Goal: Find contact information: Find contact information

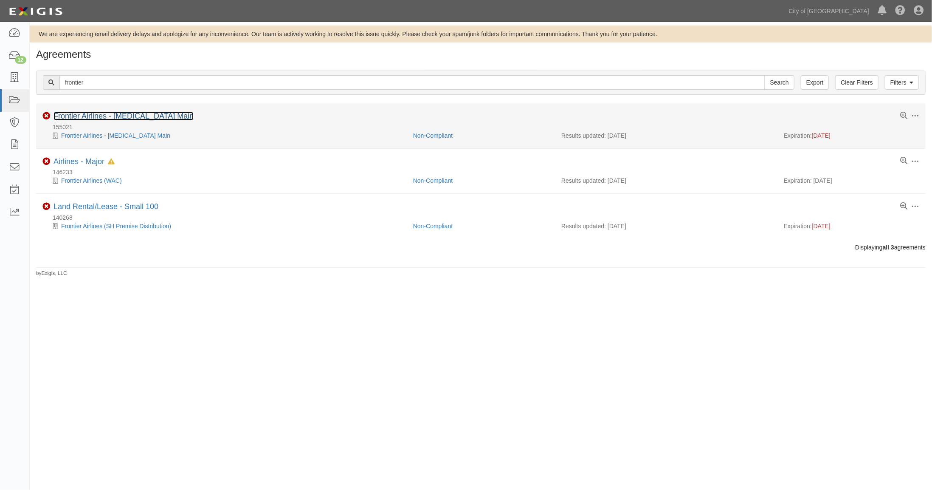
click at [82, 115] on link "Frontier Airlines - [MEDICAL_DATA] Main" at bounding box center [123, 116] width 140 height 8
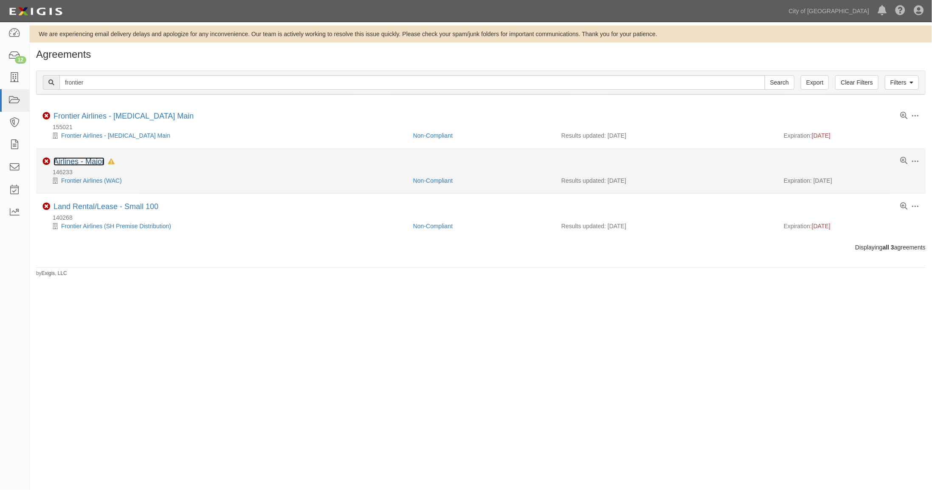
click at [80, 159] on link "Airlines - Major" at bounding box center [78, 161] width 51 height 8
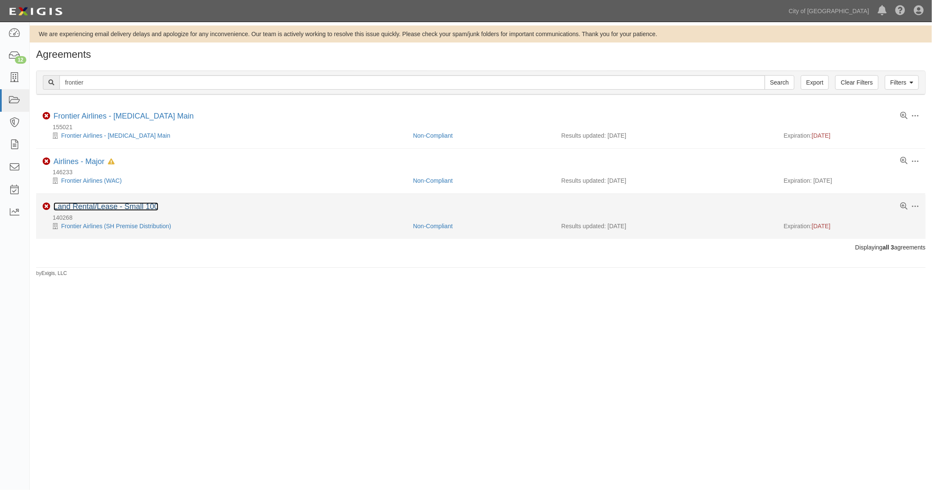
click at [100, 208] on link "Land Rental/Lease - Small 100" at bounding box center [105, 206] width 105 height 8
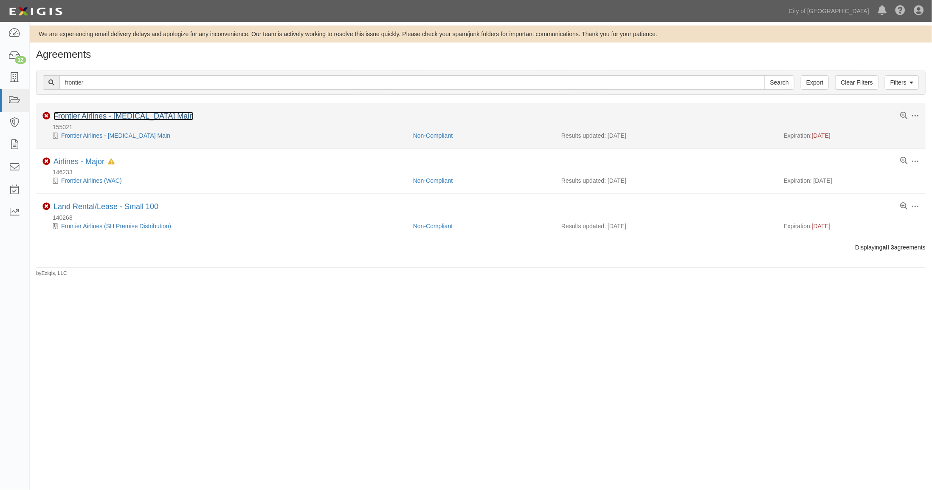
click at [84, 114] on link "Frontier Airlines - T3 Main" at bounding box center [123, 116] width 140 height 8
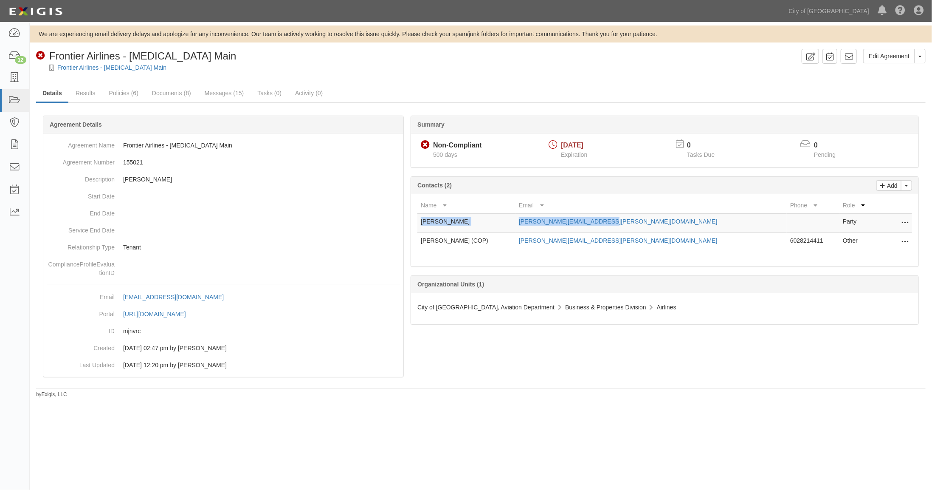
drag, startPoint x: 421, startPoint y: 220, endPoint x: 655, endPoint y: 222, distance: 233.9
click at [655, 222] on tr "[PERSON_NAME] [PERSON_NAME][EMAIL_ADDRESS][PERSON_NAME][DOMAIN_NAME] Party Edit…" at bounding box center [664, 223] width 495 height 20
copy tr "Michael Cox michael.cox@flyfrontier.com"
click at [85, 68] on link "Frontier Airlines - T3 Main" at bounding box center [111, 67] width 109 height 7
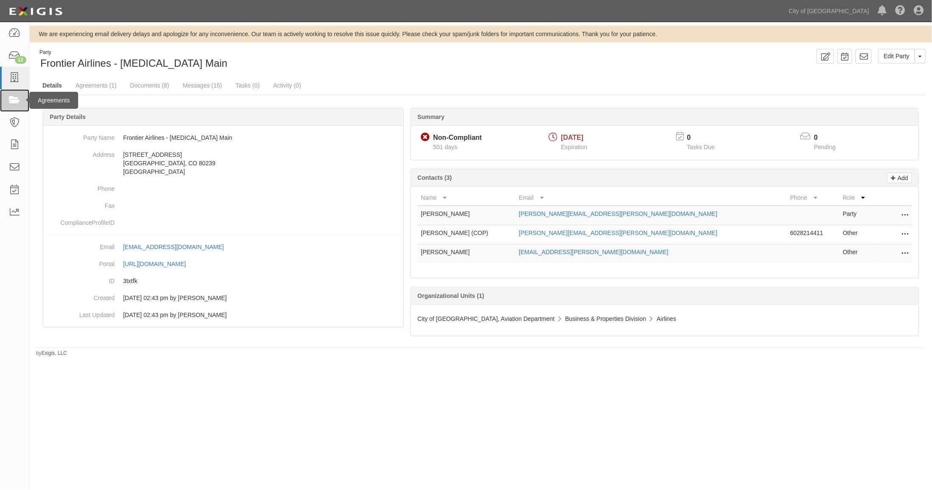
click at [16, 100] on icon at bounding box center [14, 101] width 12 height 10
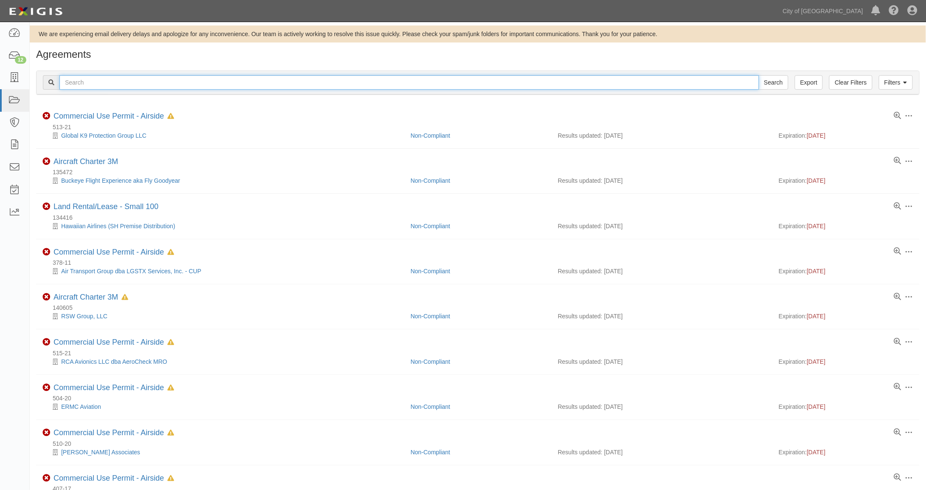
click at [95, 82] on input "text" at bounding box center [408, 82] width 699 height 14
type input "hudson"
click at [758, 75] on input "Search" at bounding box center [773, 82] width 30 height 14
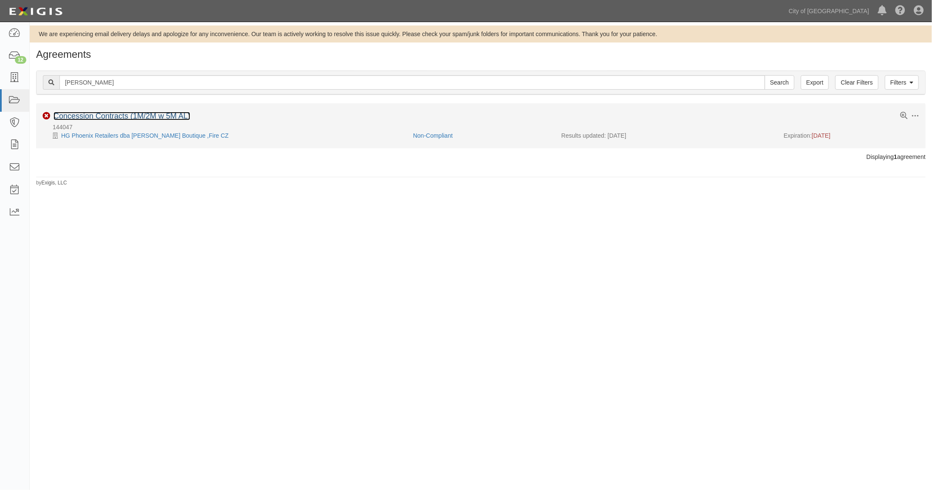
click at [101, 116] on link "Concession Contracts (1M/2M w 5M AL)" at bounding box center [121, 116] width 137 height 8
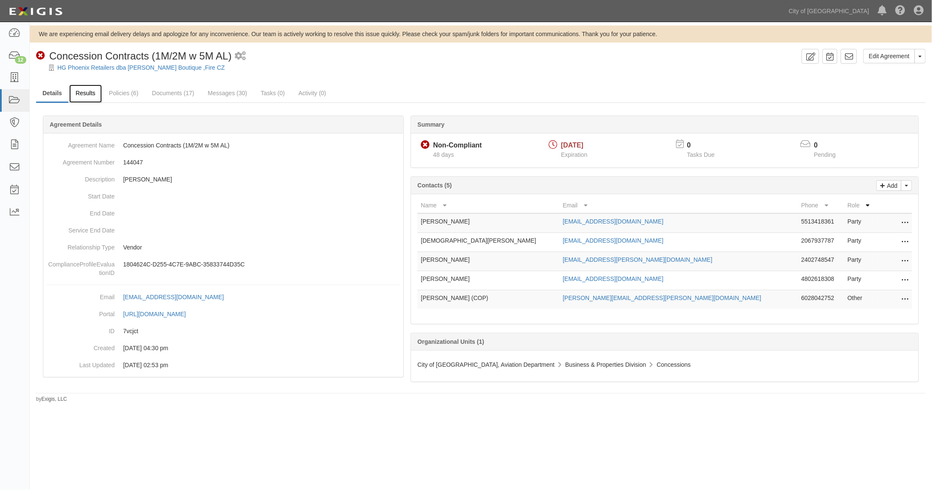
click at [83, 93] on link "Results" at bounding box center [85, 93] width 33 height 18
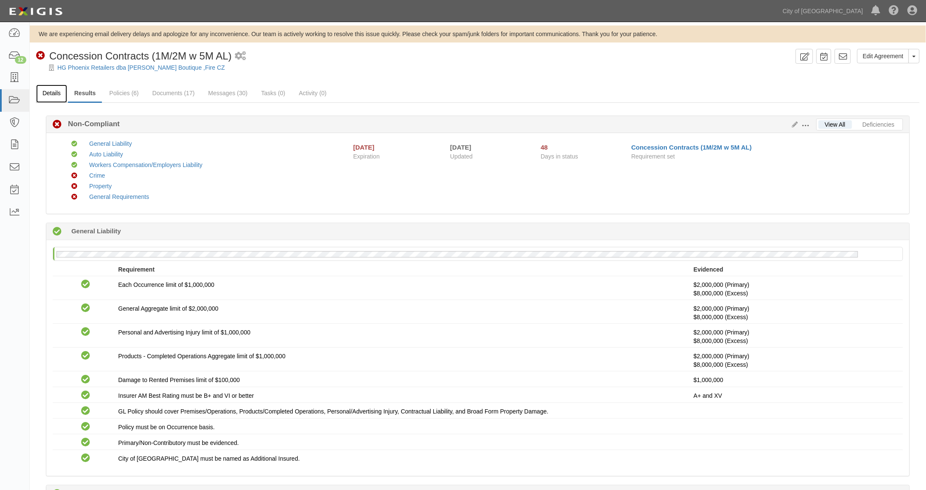
click at [53, 93] on link "Details" at bounding box center [51, 93] width 31 height 18
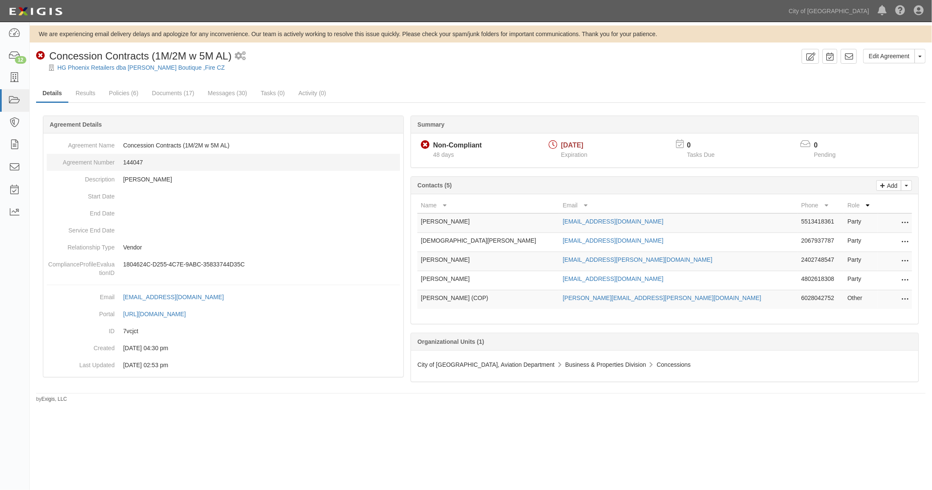
click at [134, 164] on dd "144047" at bounding box center [223, 162] width 353 height 17
copy dd "144047"
click at [85, 95] on link "Results" at bounding box center [85, 93] width 33 height 18
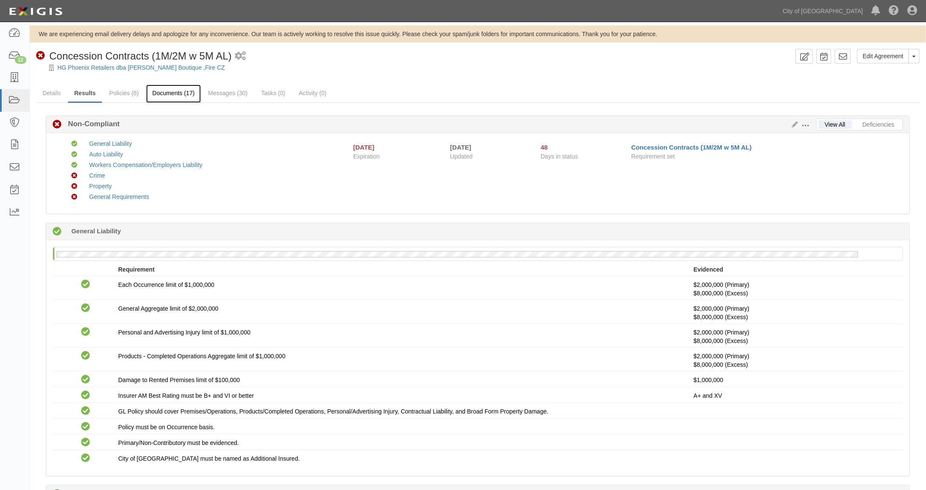
click at [172, 92] on link "Documents (17)" at bounding box center [173, 93] width 55 height 18
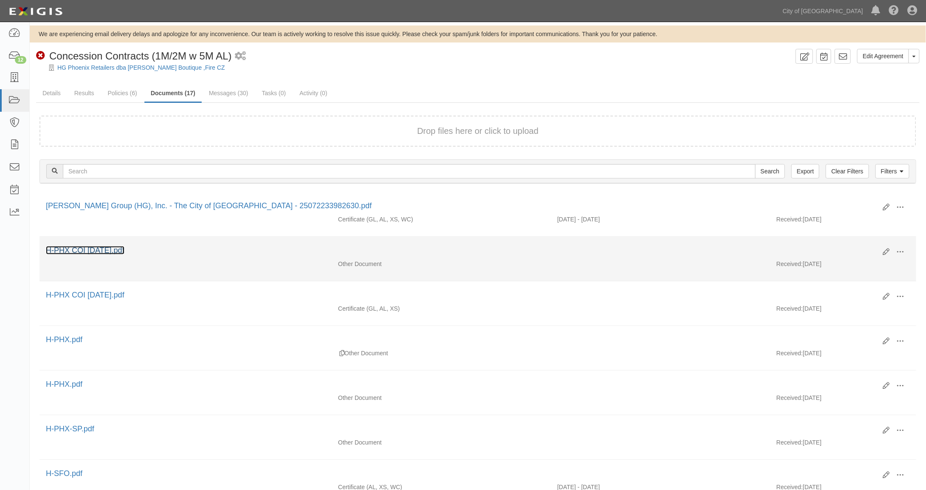
click at [107, 250] on link "H-PHX COI [DATE].pdf" at bounding box center [85, 250] width 79 height 8
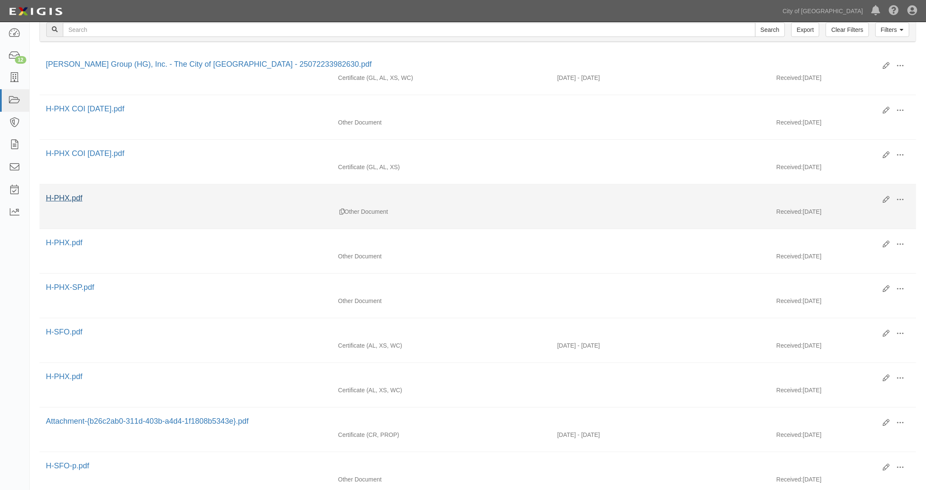
scroll to position [283, 0]
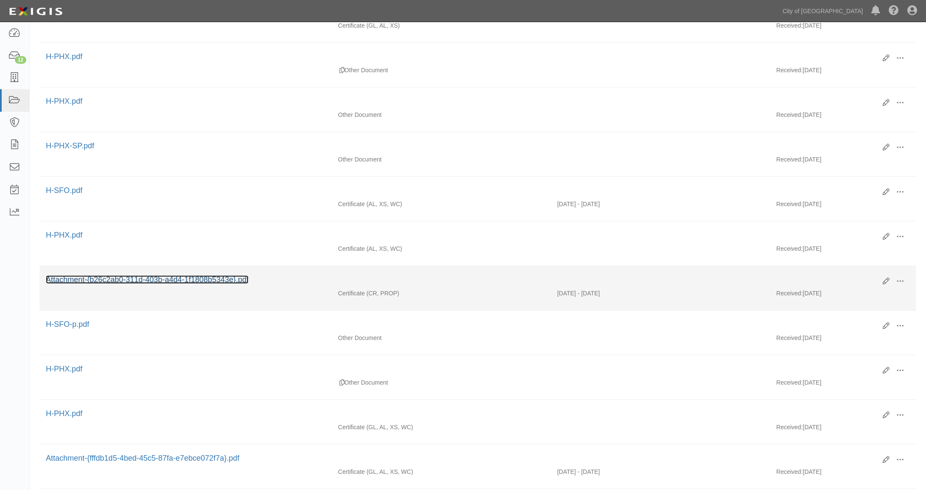
click at [131, 275] on link "Attachment-{b26c2ab0-311d-403b-a4d4-1f1808b5343e}.pdf" at bounding box center [147, 279] width 203 height 8
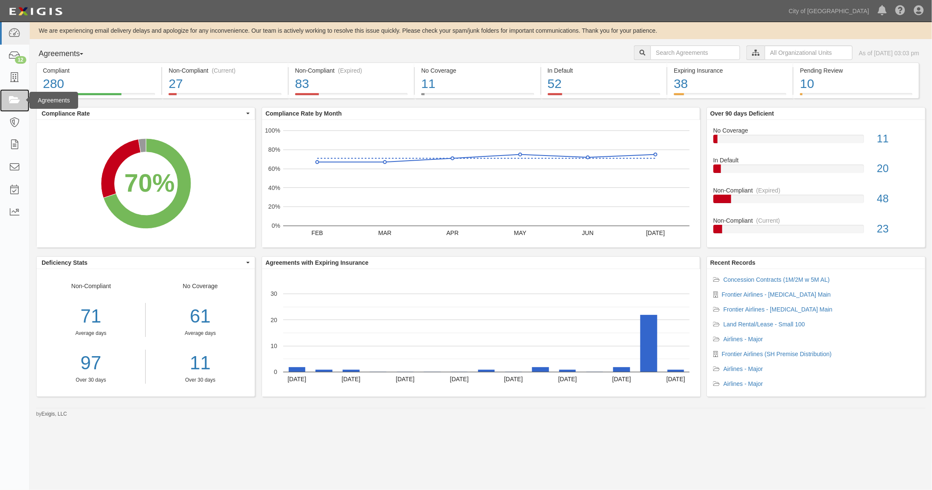
click at [14, 101] on icon at bounding box center [14, 101] width 12 height 10
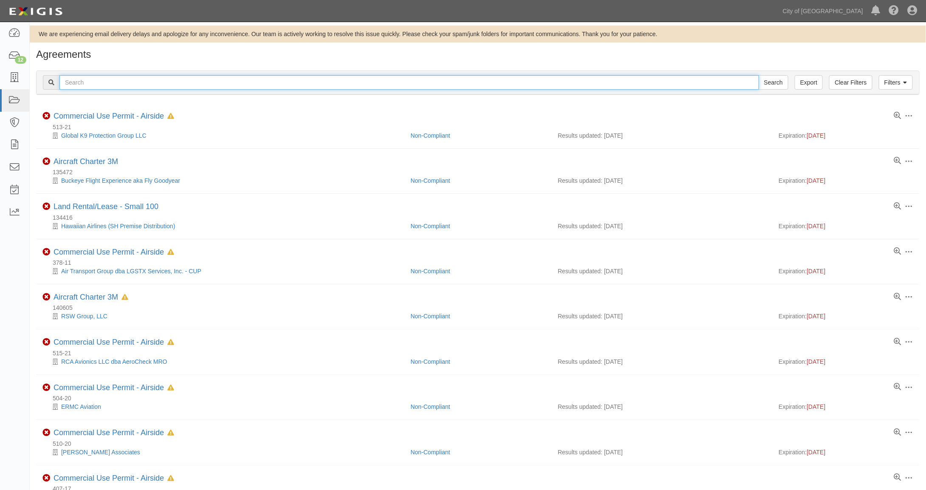
click at [96, 79] on input "text" at bounding box center [408, 82] width 699 height 14
type input "[PERSON_NAME]"
click at [758, 75] on input "Search" at bounding box center [773, 82] width 30 height 14
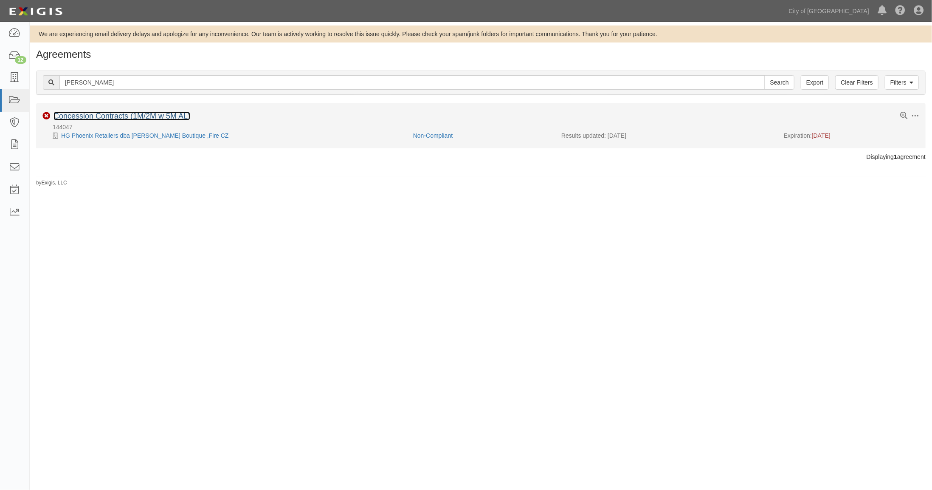
click at [110, 115] on link "Concession Contracts (1M/2M w 5M AL)" at bounding box center [121, 116] width 137 height 8
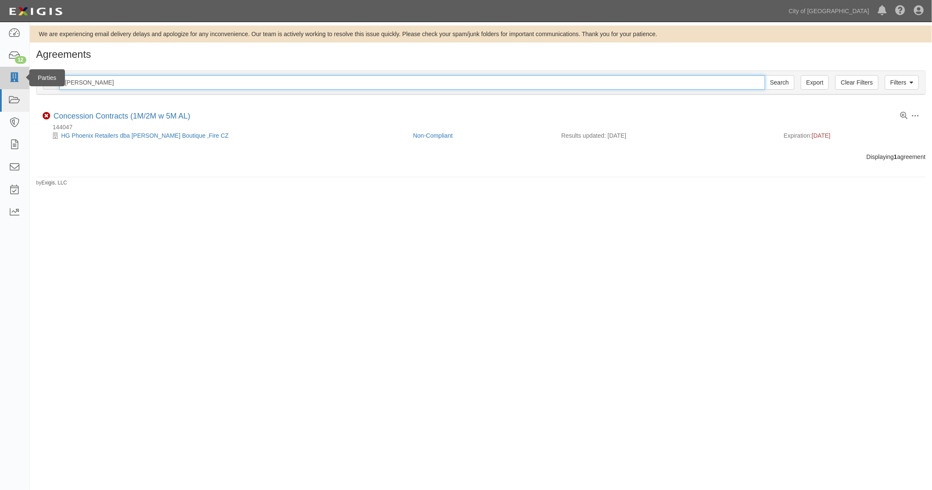
drag, startPoint x: 93, startPoint y: 83, endPoint x: 3, endPoint y: 67, distance: 91.9
click at [3, 67] on body "Toggle navigation Dashboard 12 Inbox Parties Agreements Coverages Documents Mes…" at bounding box center [466, 233] width 932 height 466
type input "hg"
click at [765, 75] on input "Search" at bounding box center [780, 82] width 30 height 14
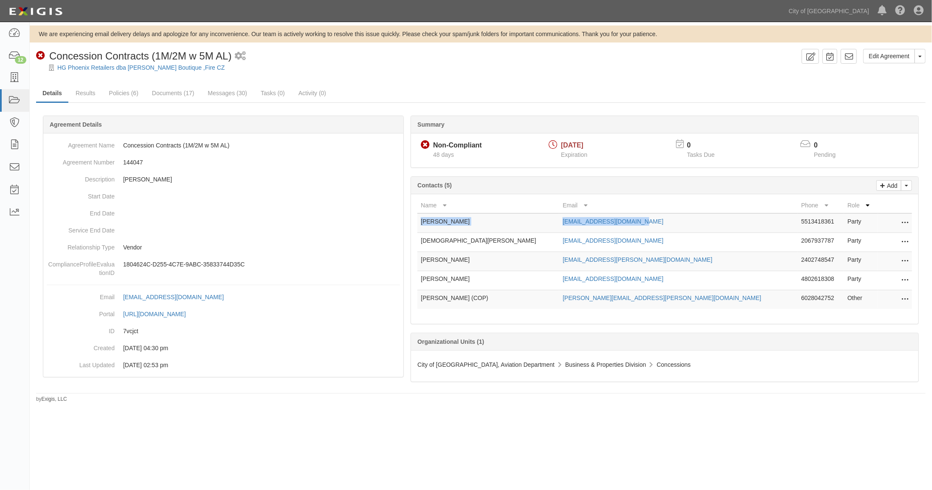
drag, startPoint x: 421, startPoint y: 221, endPoint x: 660, endPoint y: 222, distance: 239.0
click at [660, 222] on tr "Abigail Acevedo aacevedo@hudsongroup.com 5513418361 Party Edit Remove from agre…" at bounding box center [664, 223] width 495 height 20
copy tr "Abigail Acevedo aacevedo@hudsongroup.com"
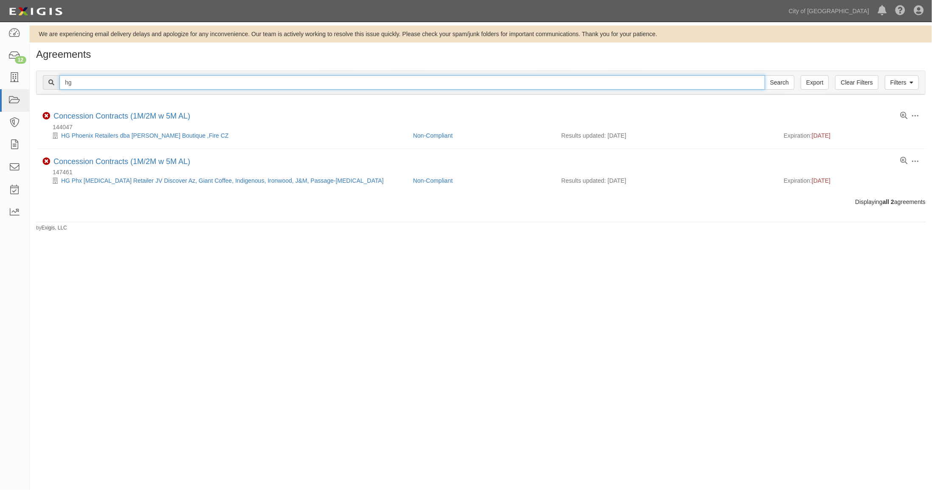
drag, startPoint x: 77, startPoint y: 83, endPoint x: 34, endPoint y: 76, distance: 43.8
click at [34, 76] on div "Filters Clear Filters Export hg Search Filters Compliance Status Compliant Non-…" at bounding box center [481, 83] width 902 height 39
type input "[PERSON_NAME]"
click at [765, 75] on input "Search" at bounding box center [780, 82] width 30 height 14
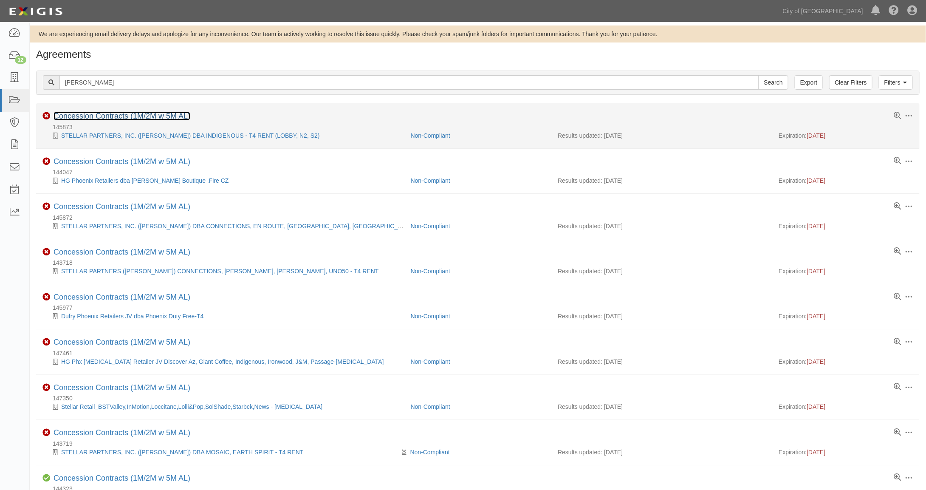
click at [104, 114] on link "Concession Contracts (1M/2M w 5M AL)" at bounding box center [121, 116] width 137 height 8
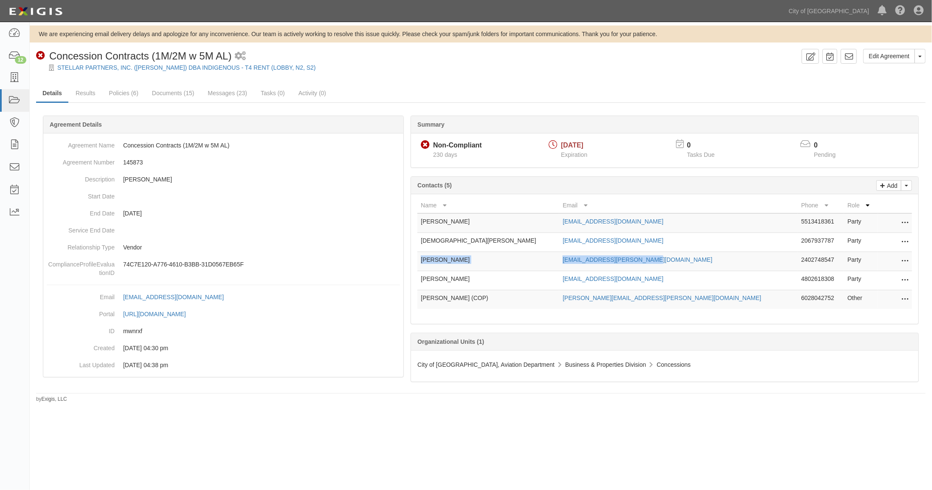
drag, startPoint x: 421, startPoint y: 257, endPoint x: 653, endPoint y: 259, distance: 232.2
click at [653, 259] on tr "[PERSON_NAME] [PERSON_NAME][EMAIL_ADDRESS][DOMAIN_NAME] 2402748547 Party Edit R…" at bounding box center [664, 261] width 495 height 19
copy tr "[PERSON_NAME] [PERSON_NAME][EMAIL_ADDRESS][DOMAIN_NAME]"
click at [651, 259] on td "[EMAIL_ADDRESS][PERSON_NAME][DOMAIN_NAME]" at bounding box center [678, 261] width 239 height 19
drag, startPoint x: 648, startPoint y: 260, endPoint x: 560, endPoint y: 260, distance: 88.3
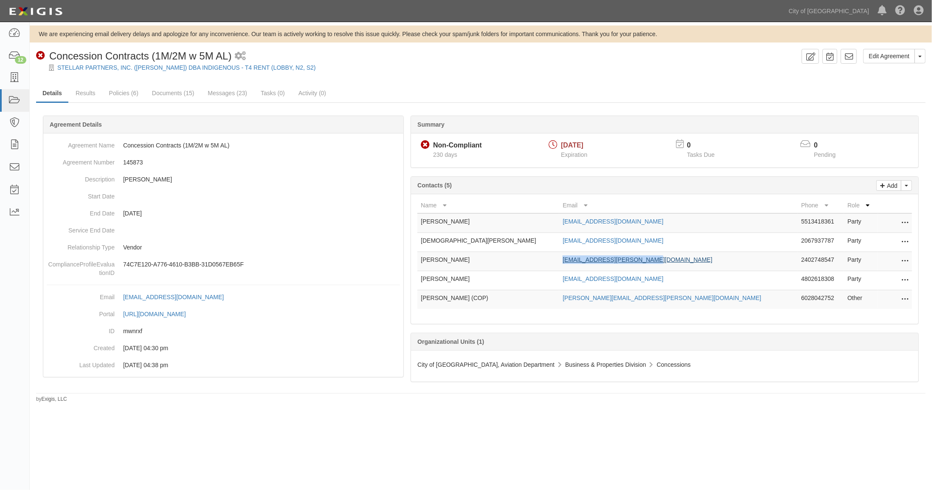
click at [560, 260] on td "[EMAIL_ADDRESS][PERSON_NAME][DOMAIN_NAME]" at bounding box center [678, 261] width 239 height 19
copy link "[EMAIL_ADDRESS][PERSON_NAME][DOMAIN_NAME]"
